Goal: Task Accomplishment & Management: Use online tool/utility

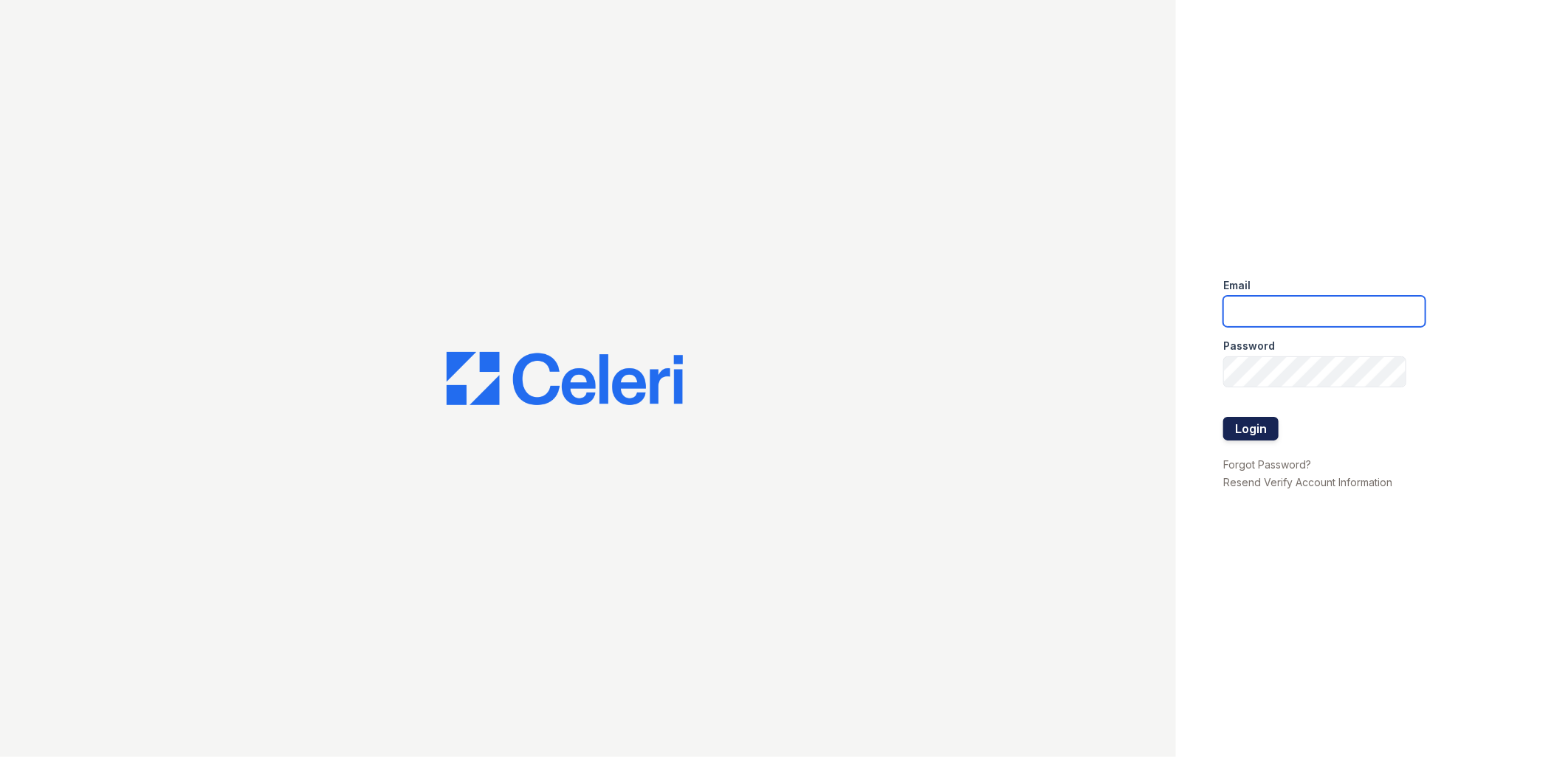
type input "[EMAIL_ADDRESS][DOMAIN_NAME]"
click at [1258, 422] on button "Login" at bounding box center [1251, 429] width 56 height 24
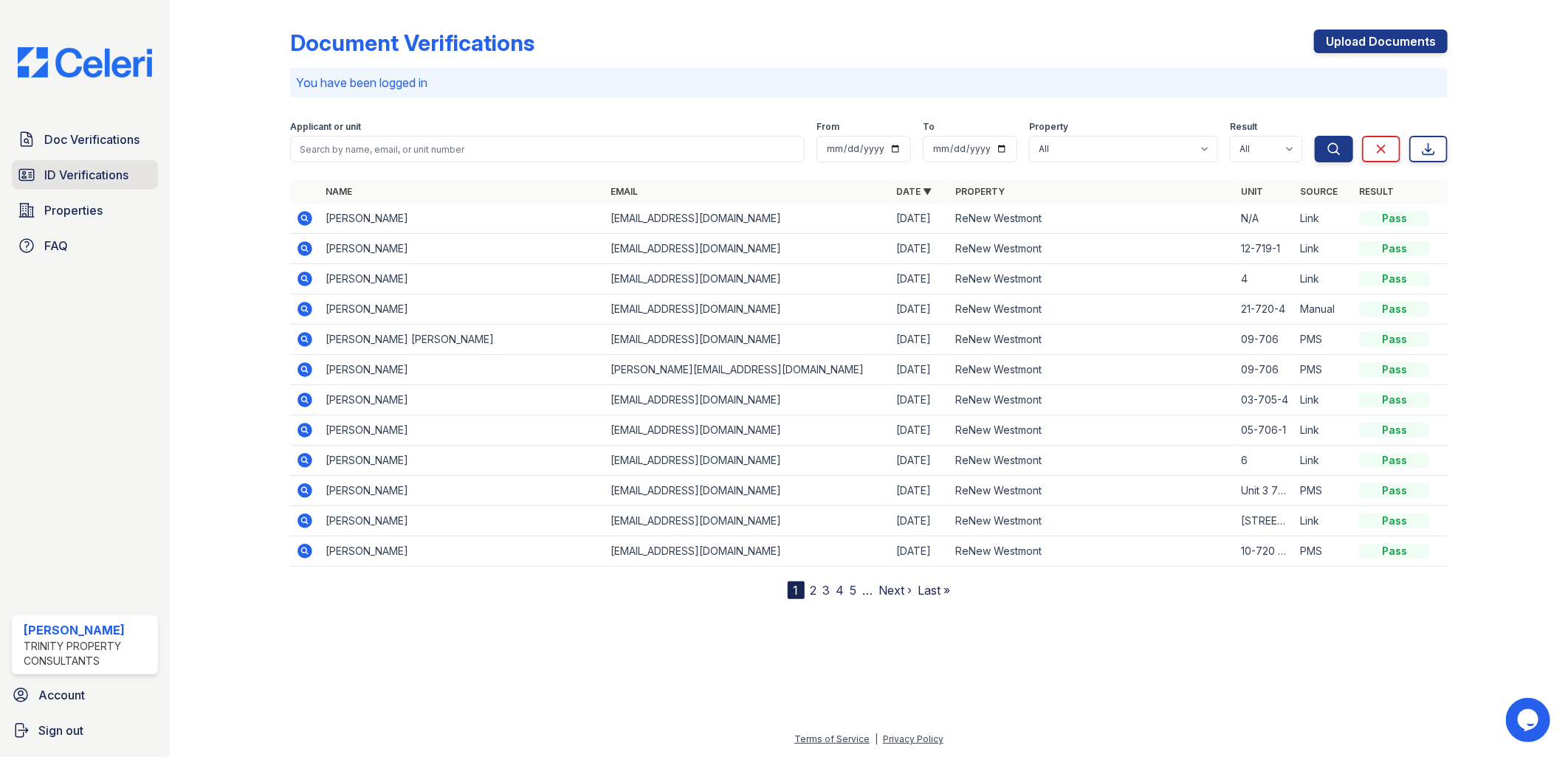
click at [77, 180] on span "ID Verifications" at bounding box center [86, 175] width 84 height 18
